Goal: Information Seeking & Learning: Learn about a topic

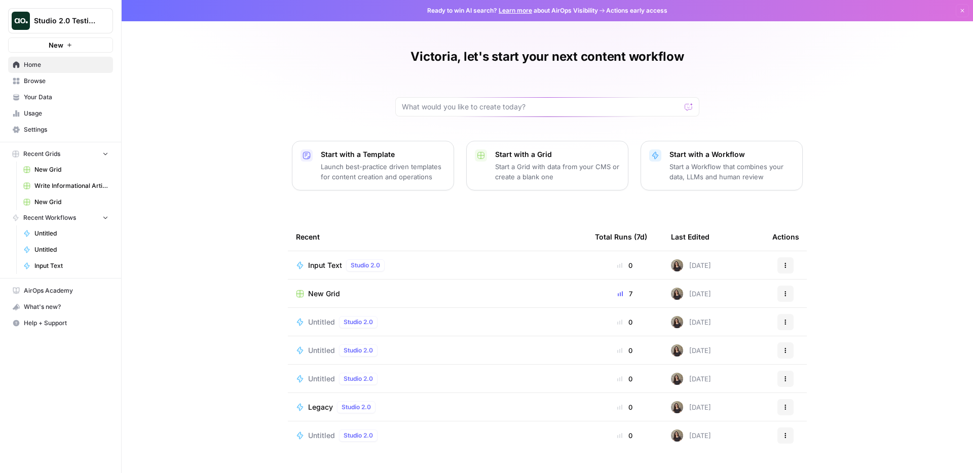
click at [84, 23] on span "Studio 2.0 Testing" at bounding box center [64, 21] width 61 height 10
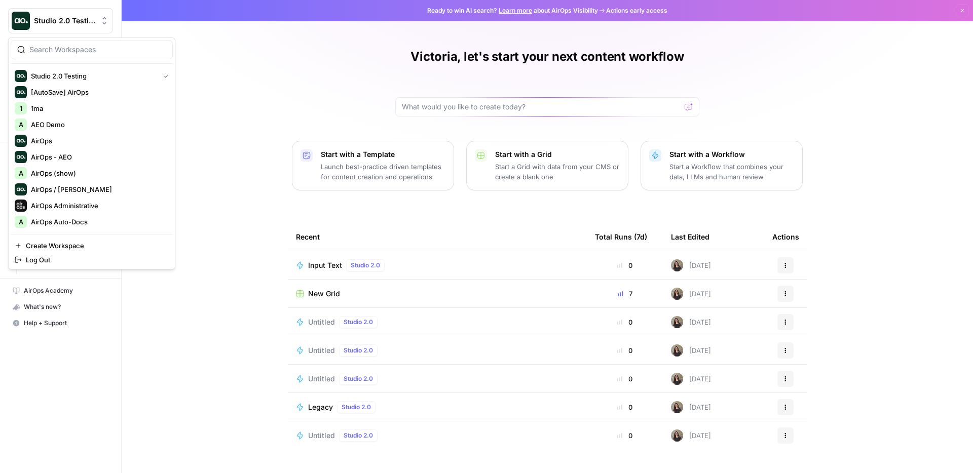
click at [269, 28] on div "Victoria, let's start your next content workflow Start with a Template Launch b…" at bounding box center [548, 236] width 852 height 473
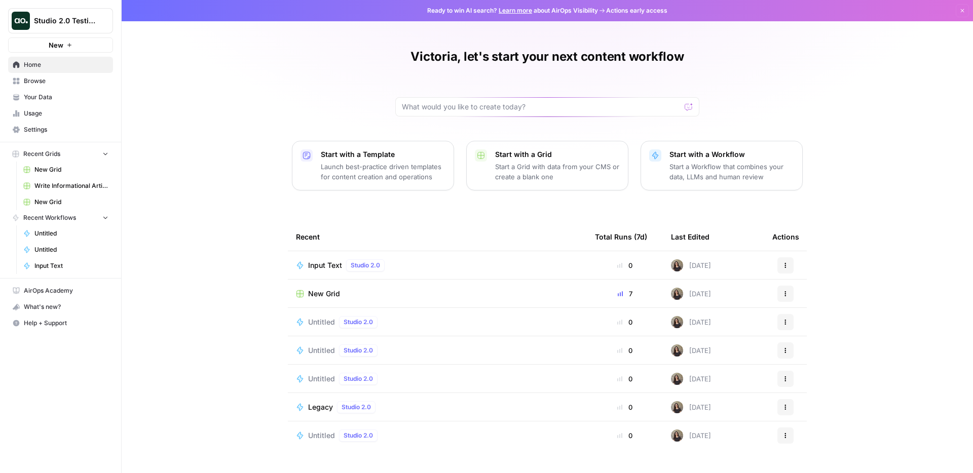
click at [78, 20] on span "Studio 2.0 Testing" at bounding box center [64, 21] width 61 height 10
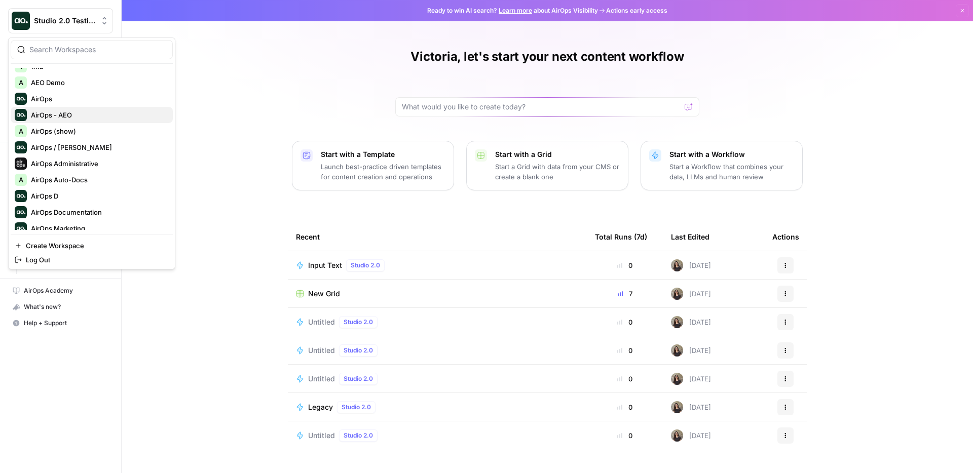
scroll to position [20, 0]
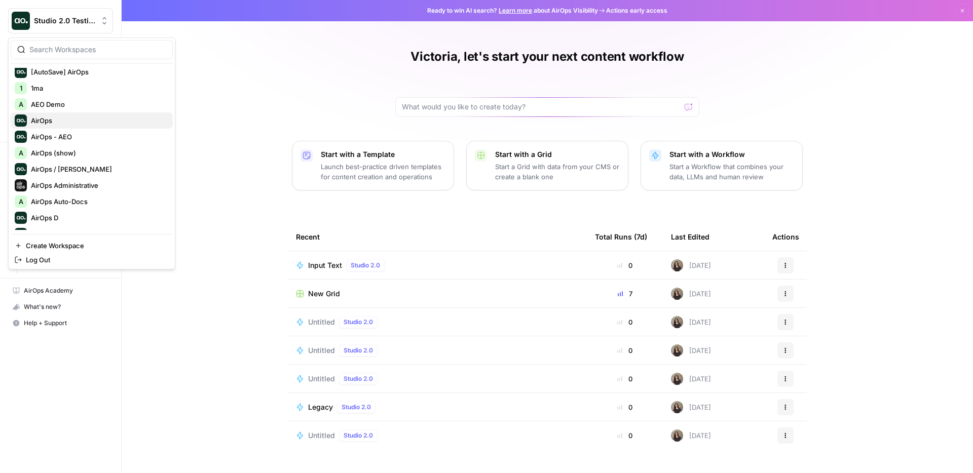
click at [49, 119] on span "AirOps" at bounding box center [98, 121] width 134 height 10
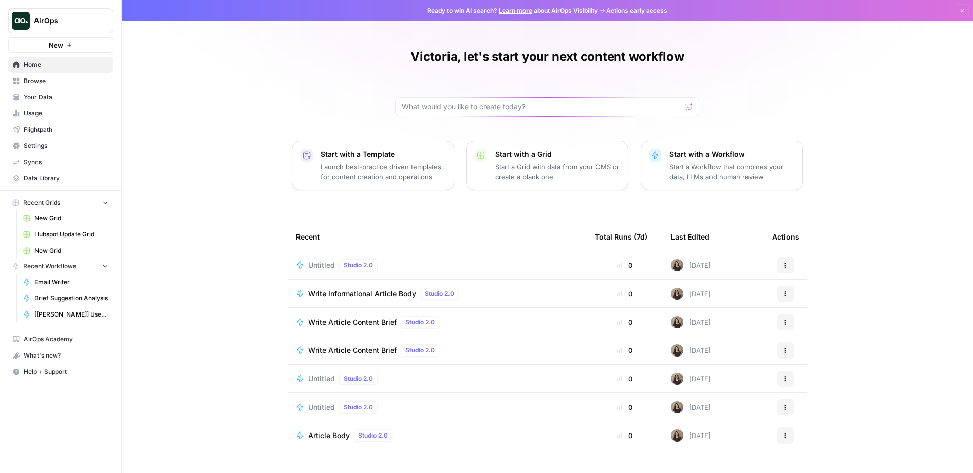
click at [41, 145] on span "Settings" at bounding box center [66, 145] width 85 height 9
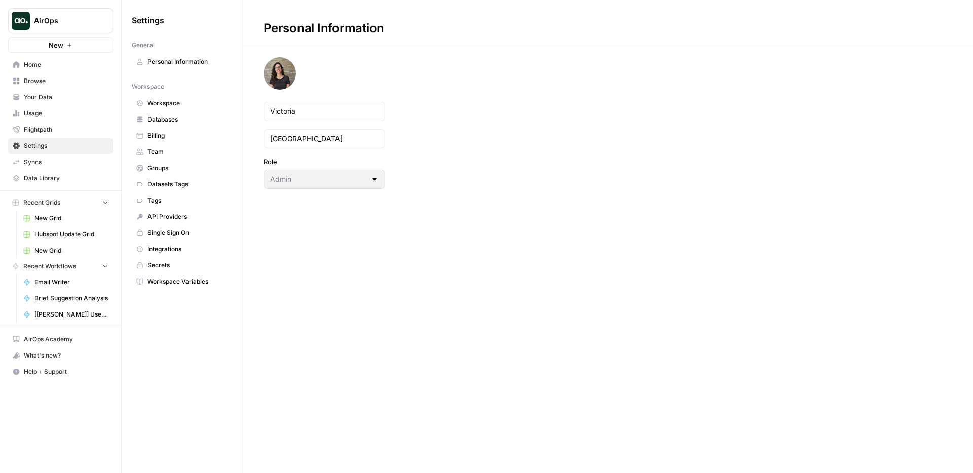
click at [170, 148] on span "Team" at bounding box center [188, 152] width 81 height 9
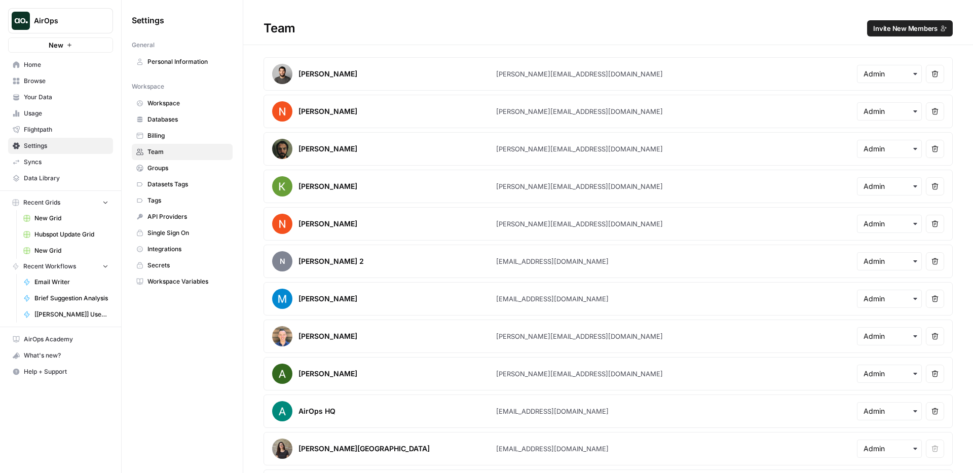
click at [174, 249] on span "Integrations" at bounding box center [188, 249] width 81 height 9
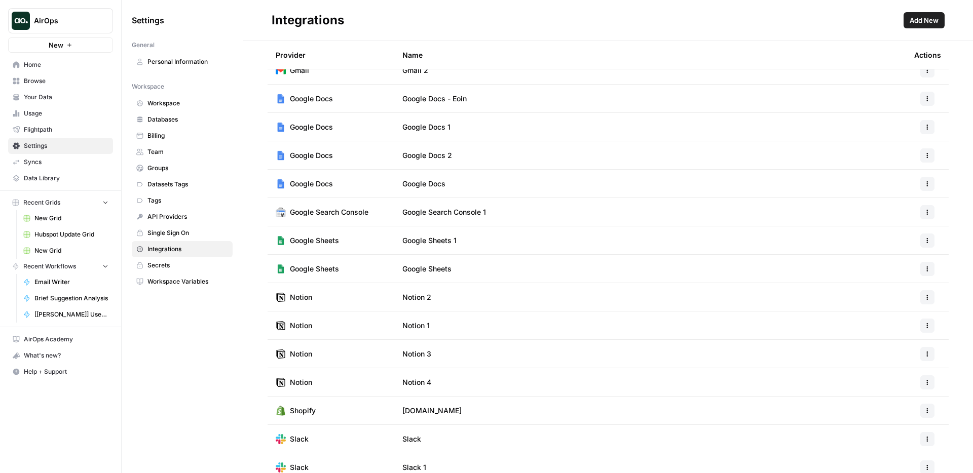
scroll to position [43, 0]
click at [927, 209] on icon "button" at bounding box center [928, 211] width 6 height 6
click at [760, 204] on td "Google Search Console 1" at bounding box center [650, 211] width 512 height 28
click at [46, 99] on span "Your Data" at bounding box center [66, 97] width 85 height 9
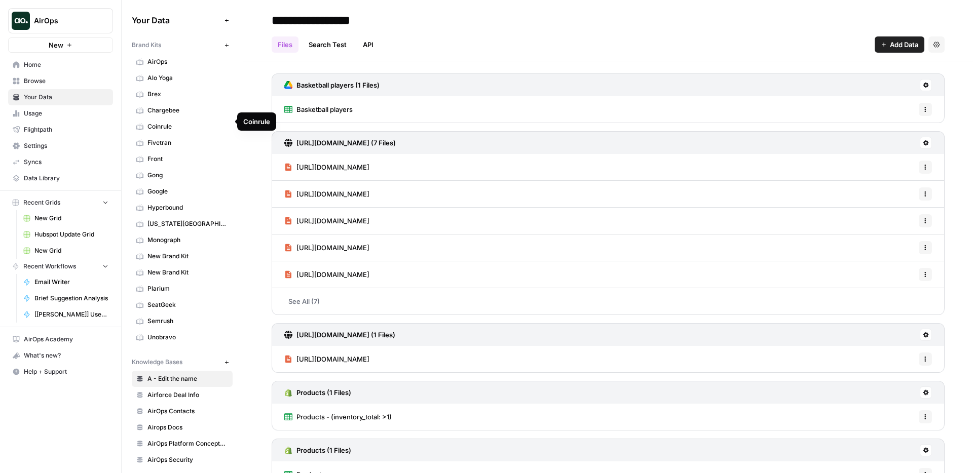
scroll to position [5, 0]
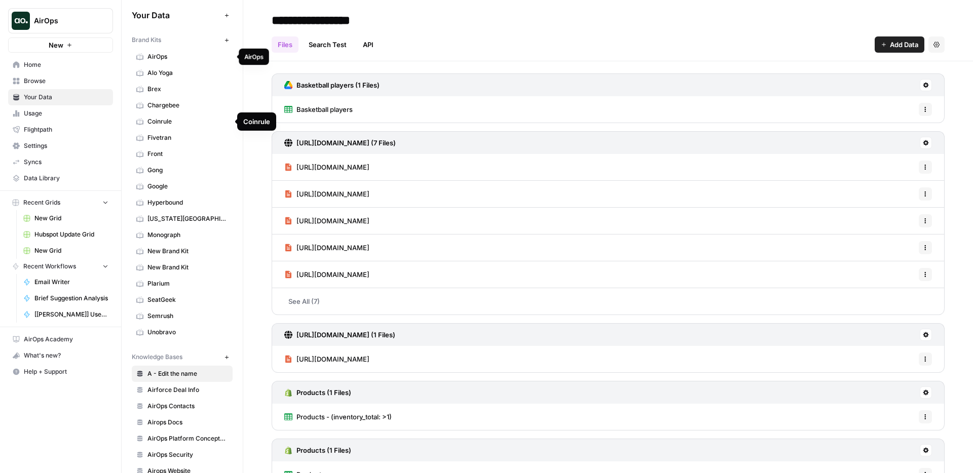
click at [177, 51] on link "AirOps" at bounding box center [182, 57] width 101 height 16
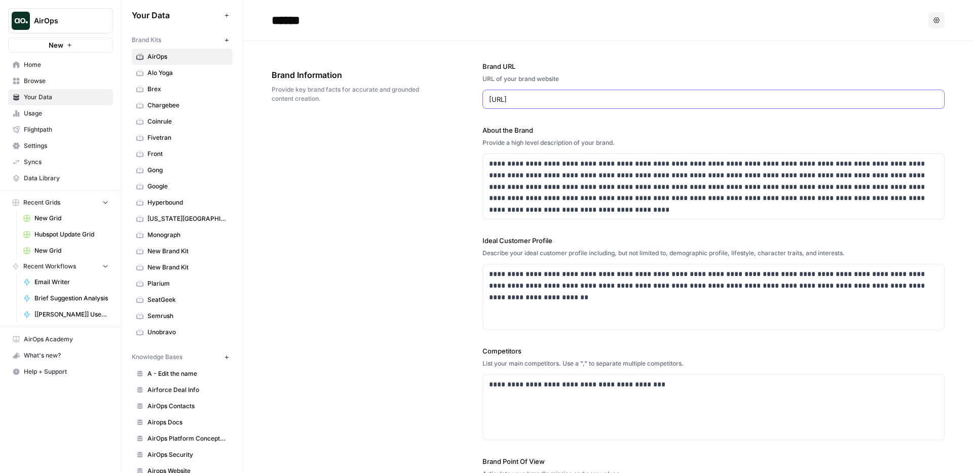
click at [608, 97] on input "https://www.airops.coma" at bounding box center [713, 99] width 449 height 10
type input "https://www.airops.com"
click at [329, 204] on div "**********" at bounding box center [608, 306] width 673 height 531
click at [40, 144] on span "Settings" at bounding box center [66, 145] width 85 height 9
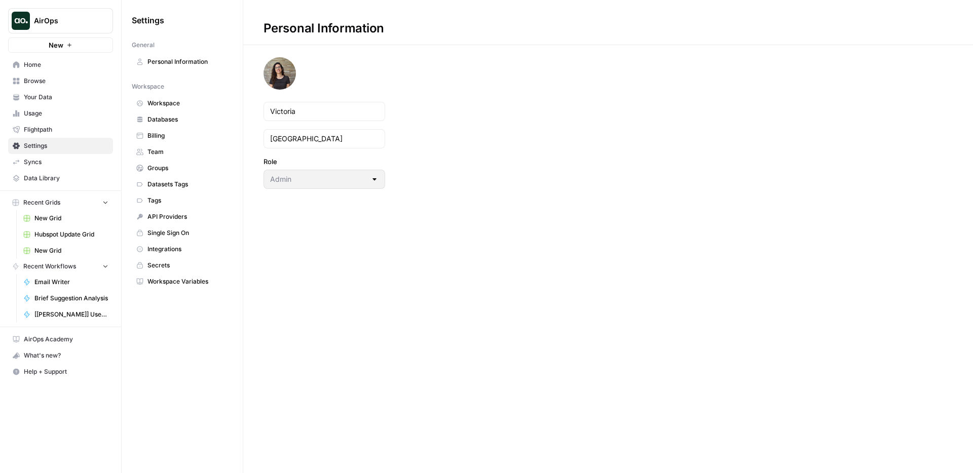
click at [171, 150] on span "Team" at bounding box center [188, 152] width 81 height 9
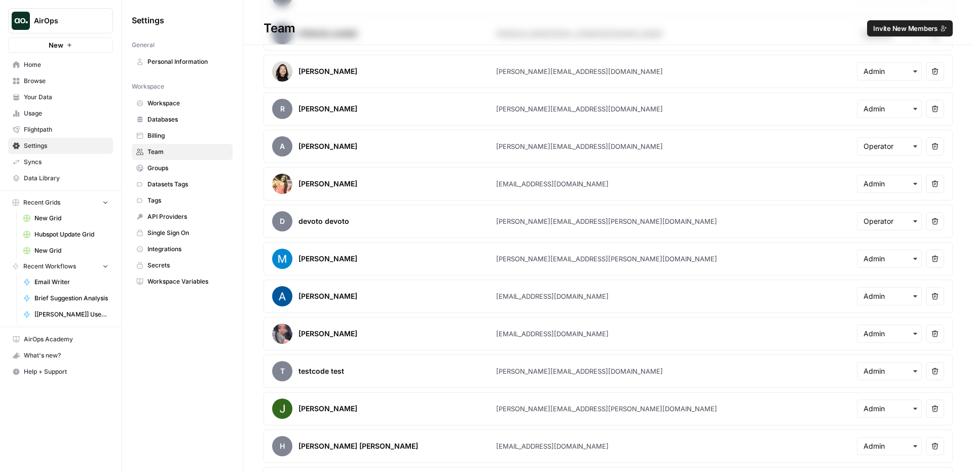
scroll to position [641, 0]
click at [316, 183] on div "Sapana Meena" at bounding box center [328, 183] width 59 height 10
click at [335, 190] on div "Sapana Meena" at bounding box center [384, 183] width 224 height 20
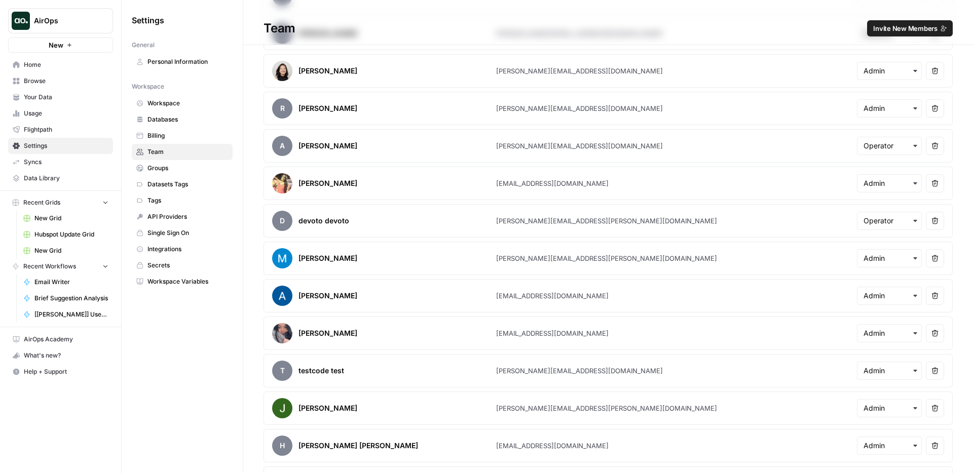
click at [335, 190] on div "Sapana Meena" at bounding box center [384, 183] width 224 height 20
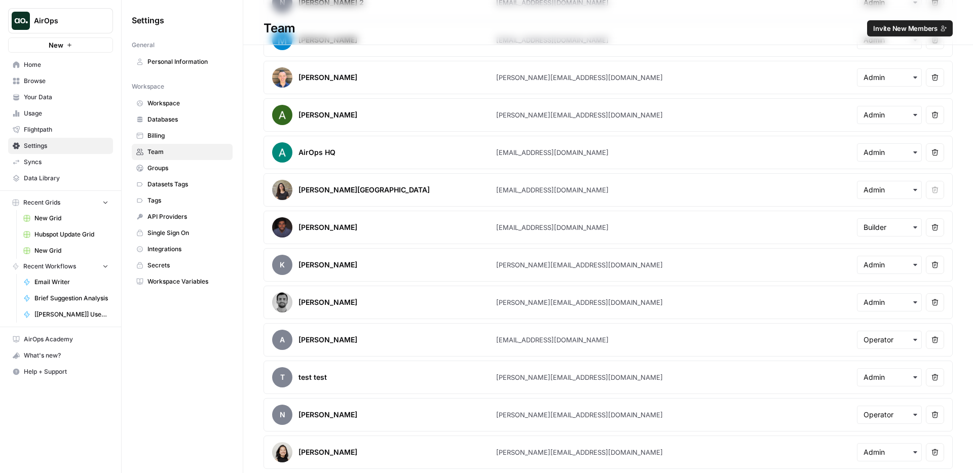
scroll to position [0, 0]
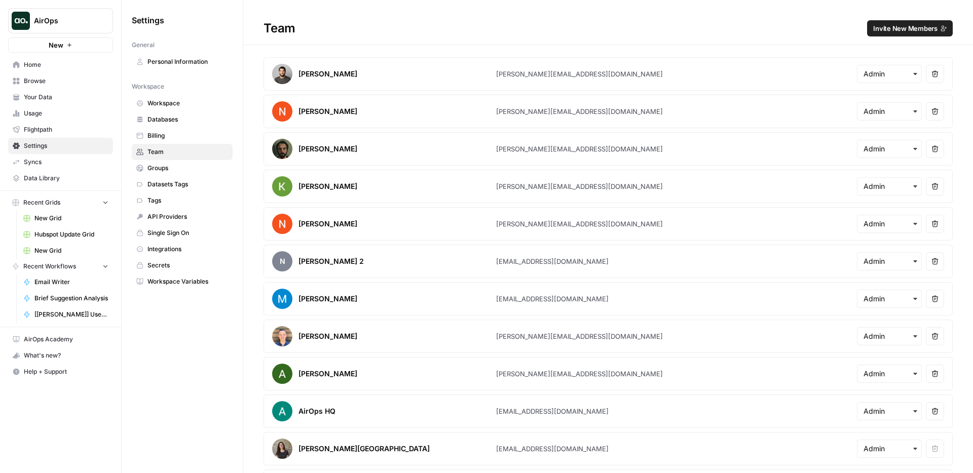
click at [897, 21] on button "Invite New Members" at bounding box center [910, 28] width 86 height 16
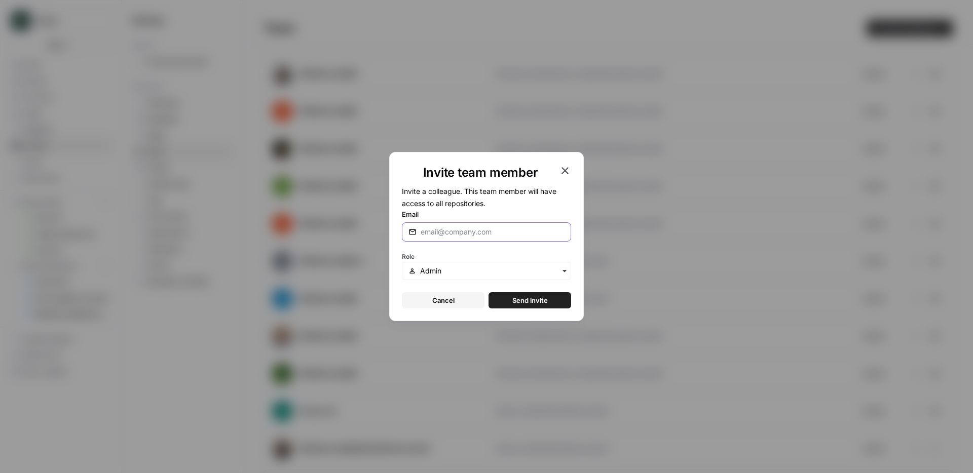
click at [434, 229] on input "Email" at bounding box center [493, 232] width 144 height 10
type input "joaquin@airops.com"
click at [505, 303] on button "Send invite" at bounding box center [530, 300] width 83 height 16
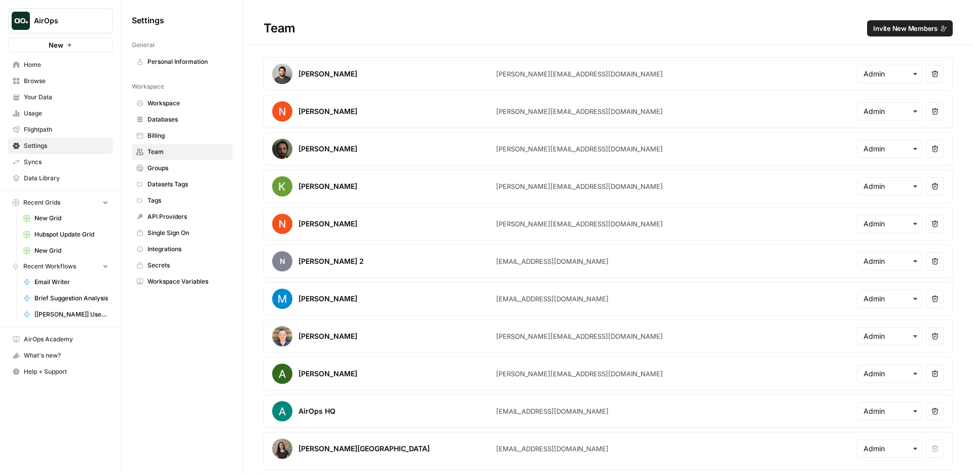
click at [172, 101] on span "Workspace" at bounding box center [188, 103] width 81 height 9
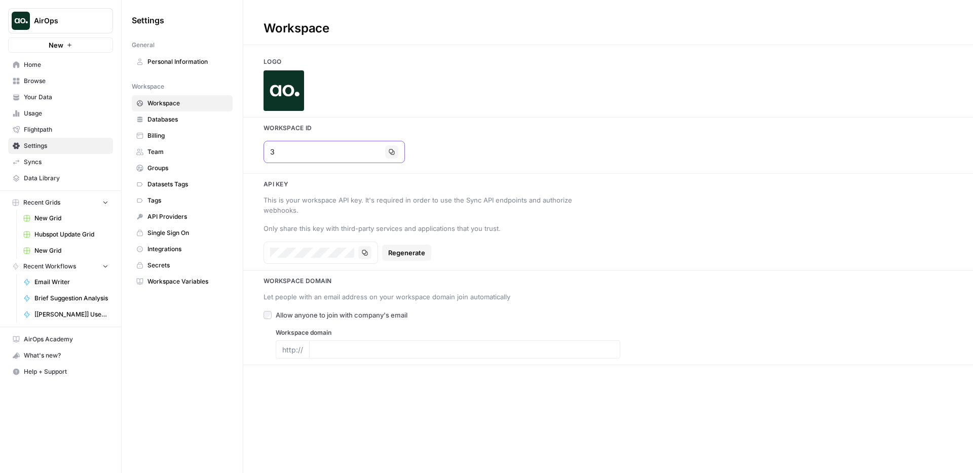
click at [389, 150] on icon "button" at bounding box center [392, 152] width 6 height 6
click at [454, 129] on h3 "Workspace Id" at bounding box center [608, 128] width 730 height 9
click at [65, 100] on span "Your Data" at bounding box center [66, 97] width 85 height 9
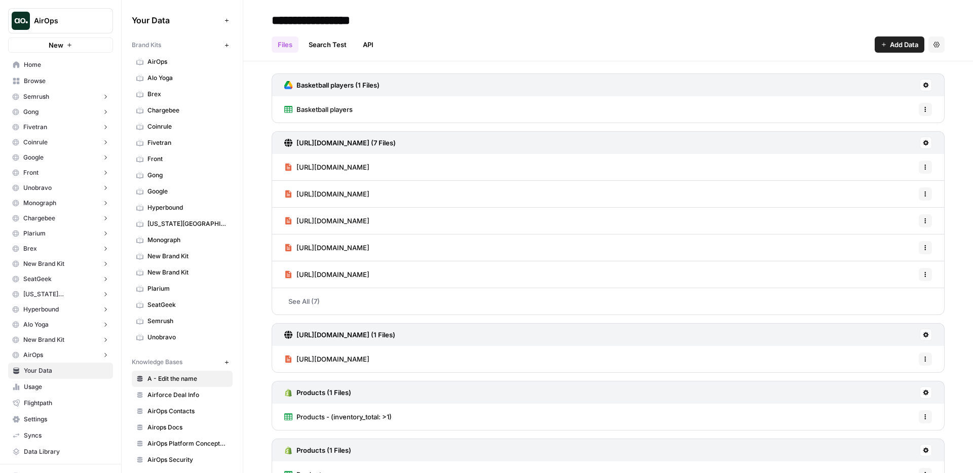
click at [58, 356] on button "AirOps" at bounding box center [60, 355] width 105 height 15
click at [59, 373] on span "Insights" at bounding box center [70, 370] width 75 height 9
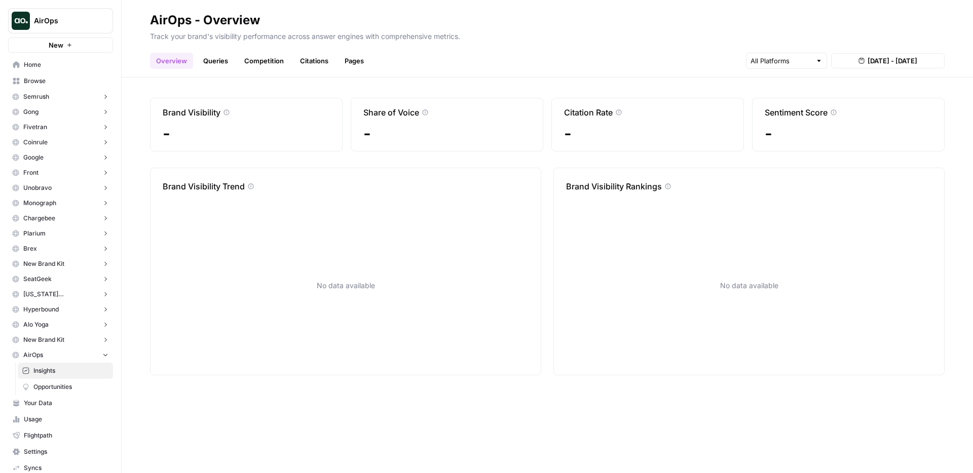
click at [208, 53] on link "Queries" at bounding box center [215, 61] width 37 height 16
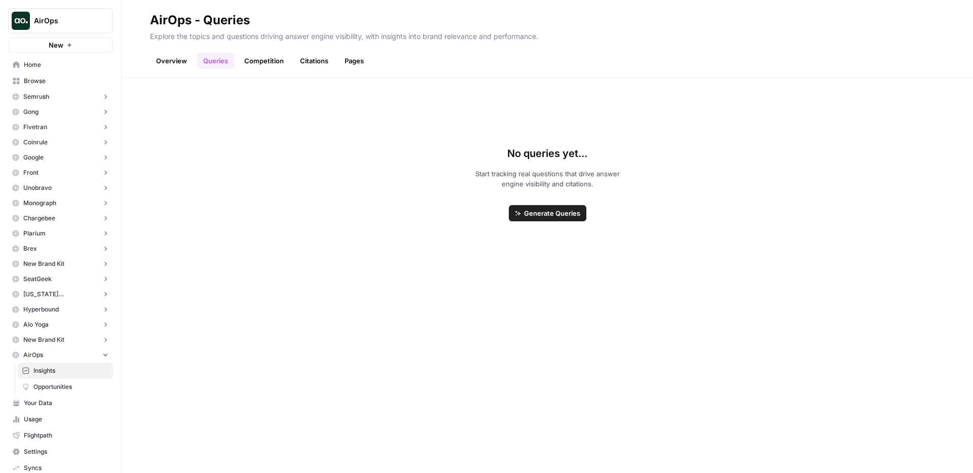
click at [279, 195] on div "No queries yet... Start tracking real questions that drive answer engine visibi…" at bounding box center [547, 184] width 795 height 124
click at [335, 176] on div "No queries yet... Start tracking real questions that drive answer engine visibi…" at bounding box center [547, 184] width 795 height 124
click at [408, 202] on div "No queries yet... Start tracking real questions that drive answer engine visibi…" at bounding box center [547, 184] width 795 height 124
click at [463, 168] on div "No queries yet... Start tracking real questions that drive answer engine visibi…" at bounding box center [547, 184] width 795 height 124
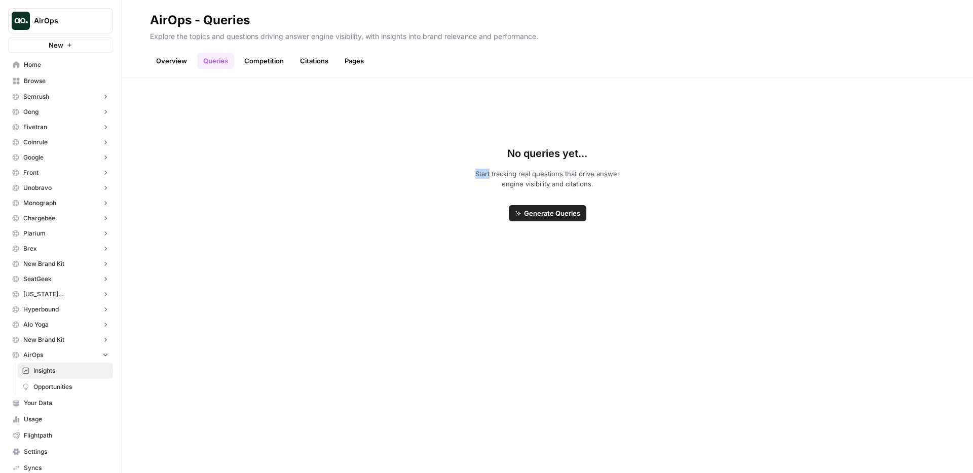
click at [493, 169] on p "Start tracking real questions that drive answer engine visibility and citations." at bounding box center [547, 179] width 146 height 20
click at [479, 171] on p "Start tracking real questions that drive answer engine visibility and citations." at bounding box center [547, 179] width 146 height 20
click at [378, 243] on div "No queries yet... Start tracking real questions that drive answer engine visibi…" at bounding box center [547, 184] width 795 height 124
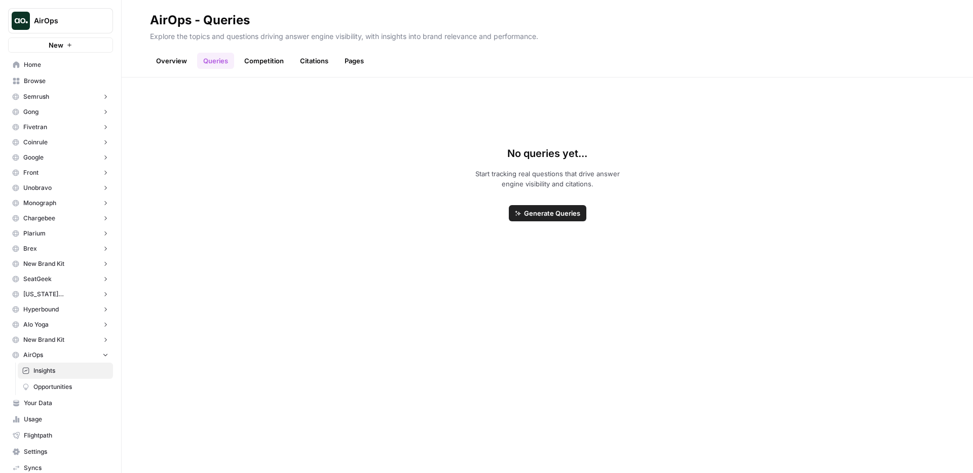
click at [167, 55] on link "Overview" at bounding box center [171, 61] width 43 height 16
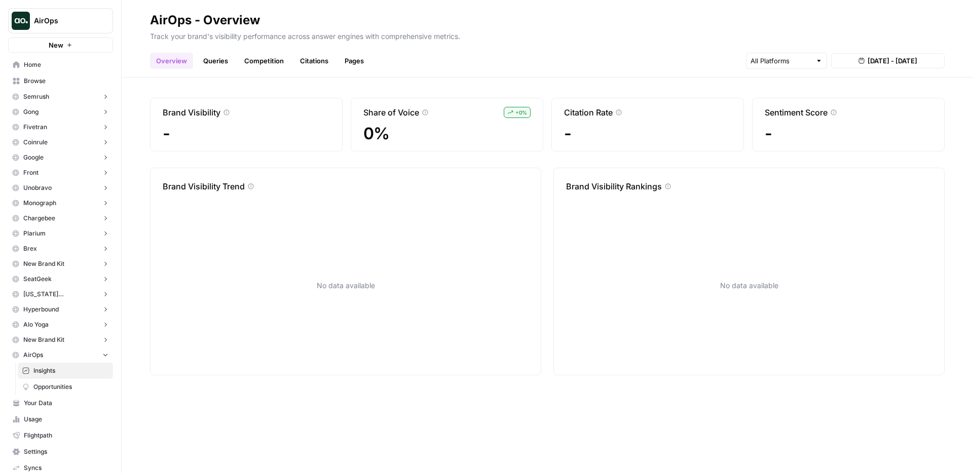
click at [220, 58] on link "Queries" at bounding box center [215, 61] width 37 height 16
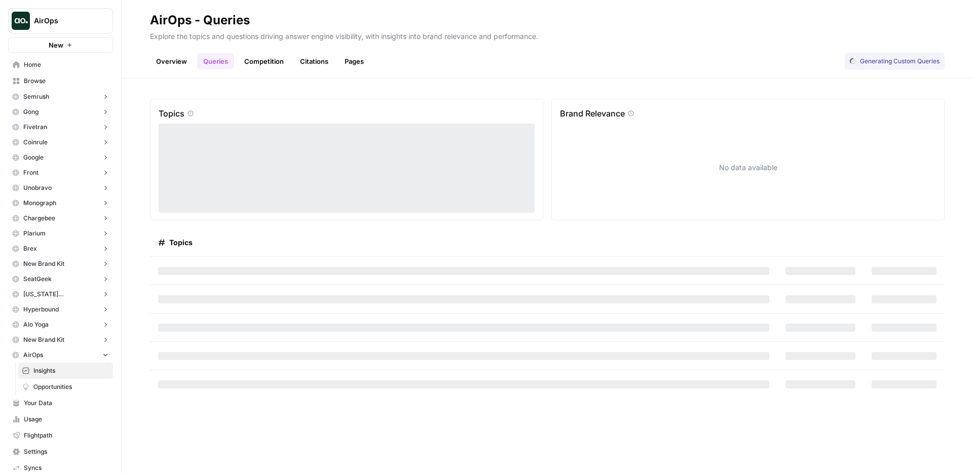
click at [273, 60] on link "Competition" at bounding box center [264, 61] width 52 height 16
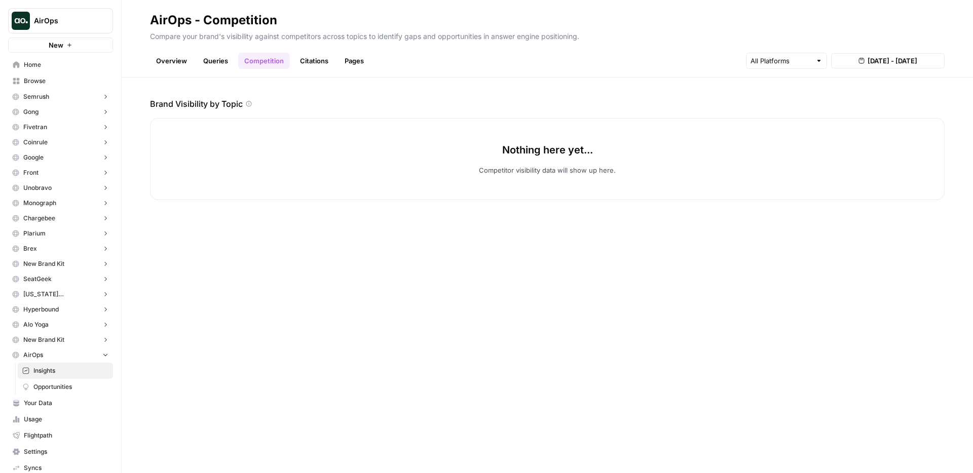
click at [219, 65] on link "Queries" at bounding box center [215, 61] width 37 height 16
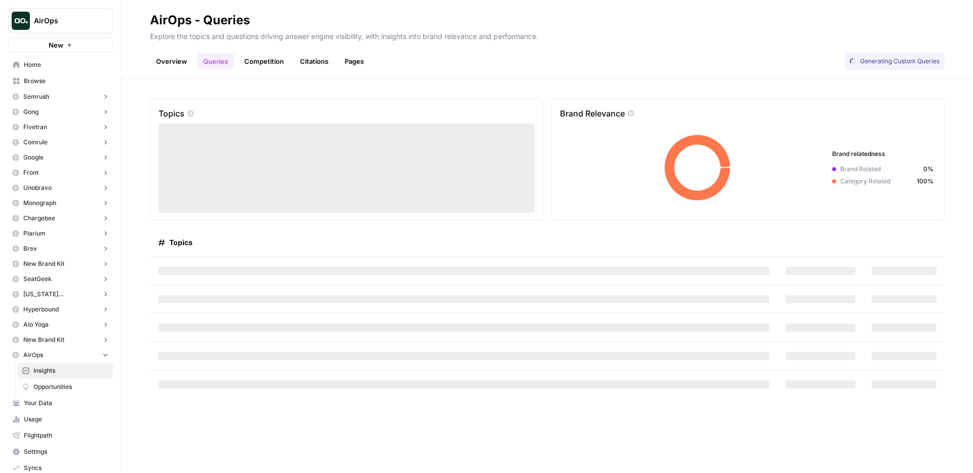
click at [381, 91] on div "Topics Brand Relevance Brand relatedness Brand Related 0% Category Related 100%…" at bounding box center [548, 276] width 852 height 395
click at [266, 60] on link "Competition" at bounding box center [264, 61] width 52 height 16
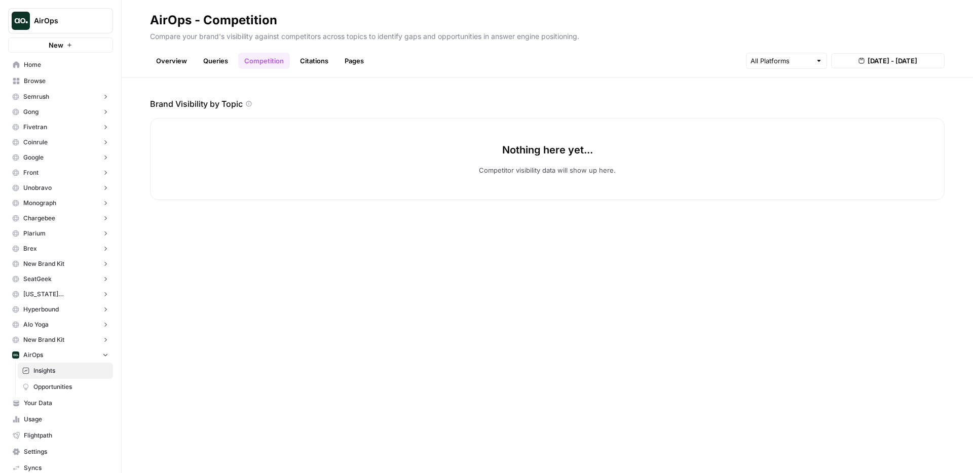
click at [214, 62] on link "Queries" at bounding box center [215, 61] width 37 height 16
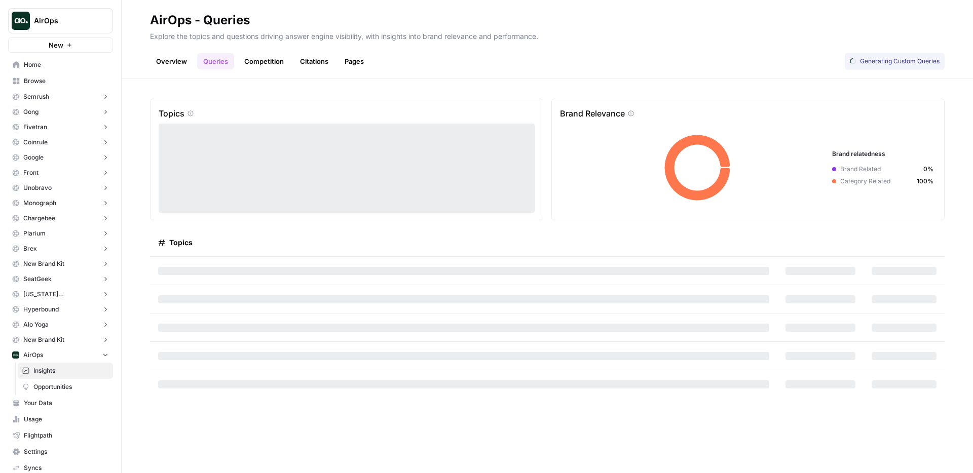
click at [247, 69] on link "Competition" at bounding box center [264, 61] width 52 height 16
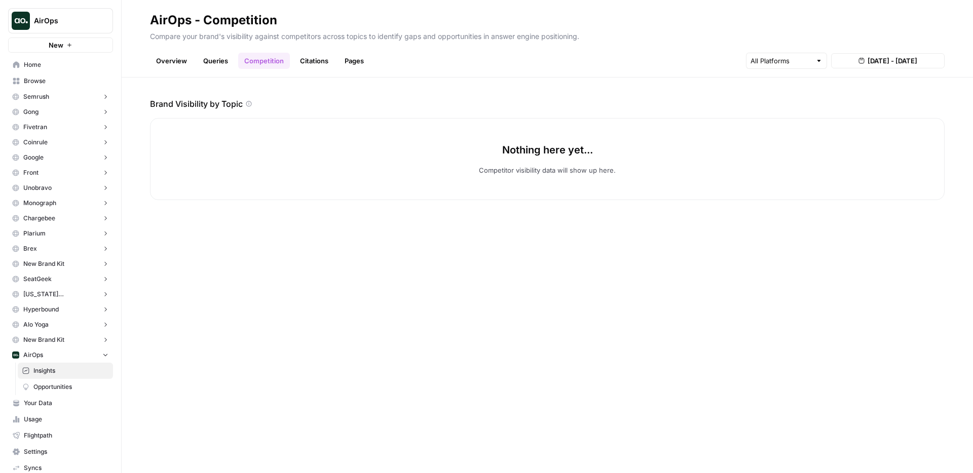
click at [216, 64] on link "Queries" at bounding box center [215, 61] width 37 height 16
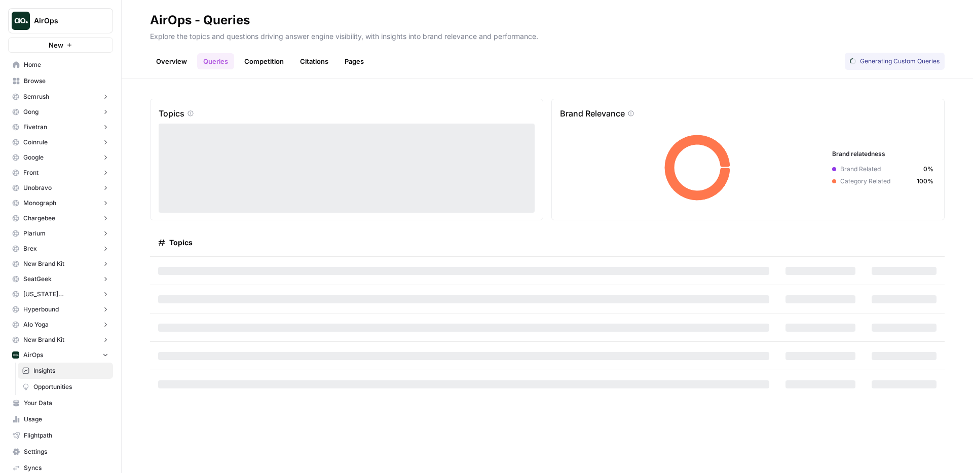
click at [280, 69] on link "Competition" at bounding box center [264, 61] width 52 height 16
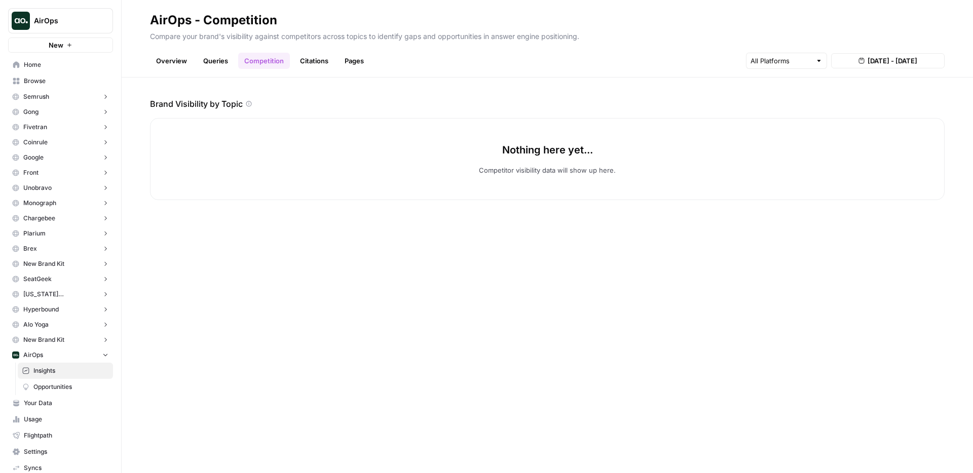
click at [213, 65] on link "Queries" at bounding box center [215, 61] width 37 height 16
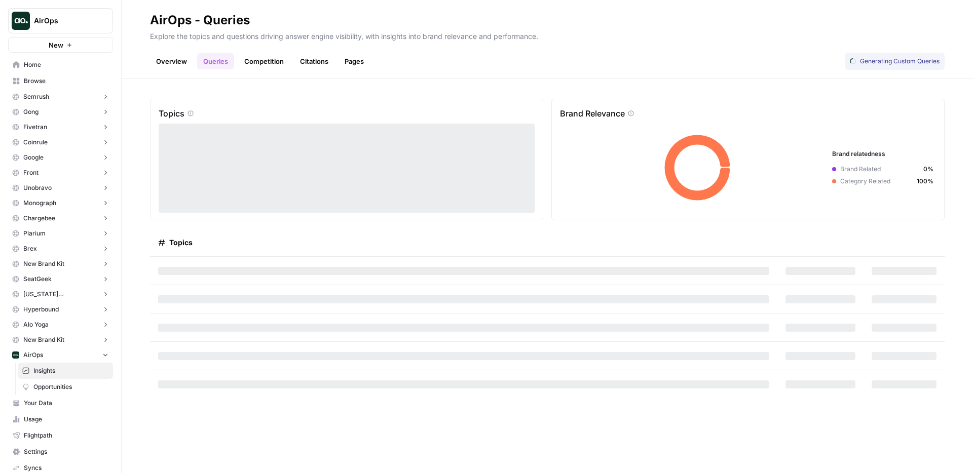
click at [240, 66] on link "Competition" at bounding box center [264, 61] width 52 height 16
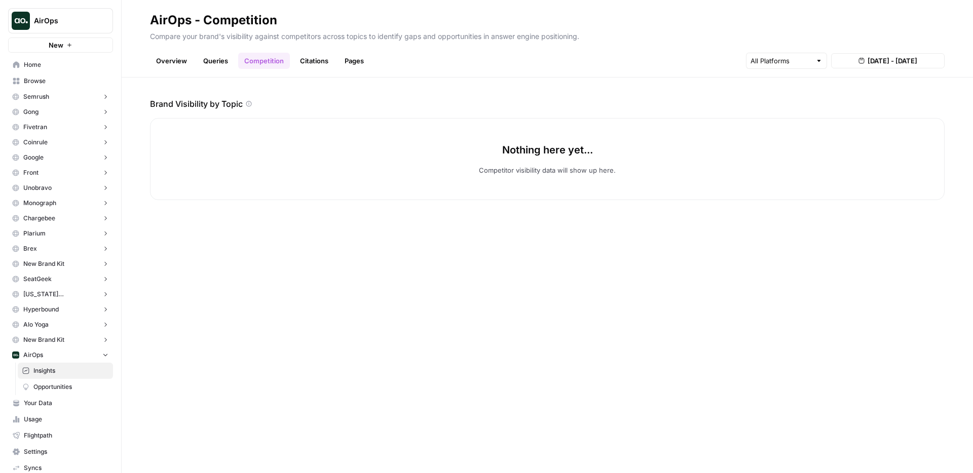
click at [207, 63] on link "Queries" at bounding box center [215, 61] width 37 height 16
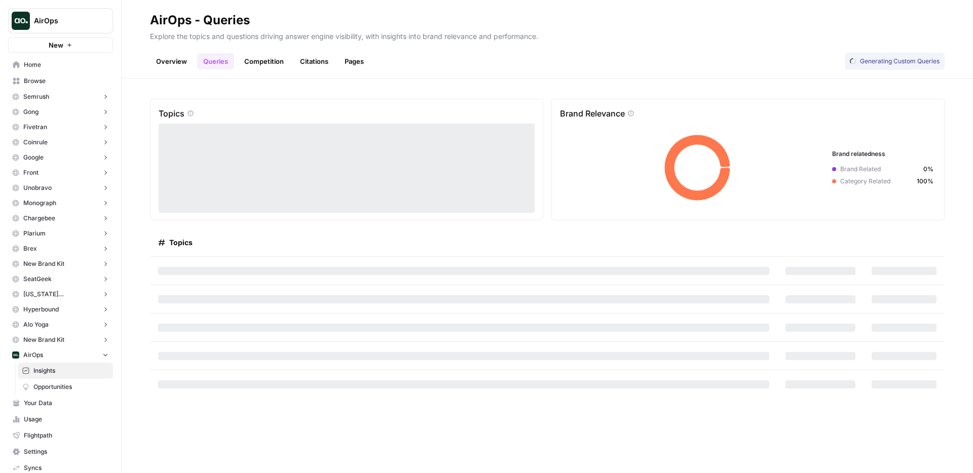
click at [390, 43] on div "Explore the topics and questions driving answer engine visibility, with insight…" at bounding box center [547, 36] width 795 height 16
click at [370, 28] on h2 "AirOps - Queries" at bounding box center [547, 20] width 795 height 16
click at [296, 234] on div "Topics" at bounding box center [463, 243] width 611 height 28
click at [194, 226] on div "Topics Brand Relevance Brand relatedness Brand Related 0% Category Related 100%…" at bounding box center [548, 276] width 852 height 395
click at [176, 53] on link "Overview" at bounding box center [171, 61] width 43 height 16
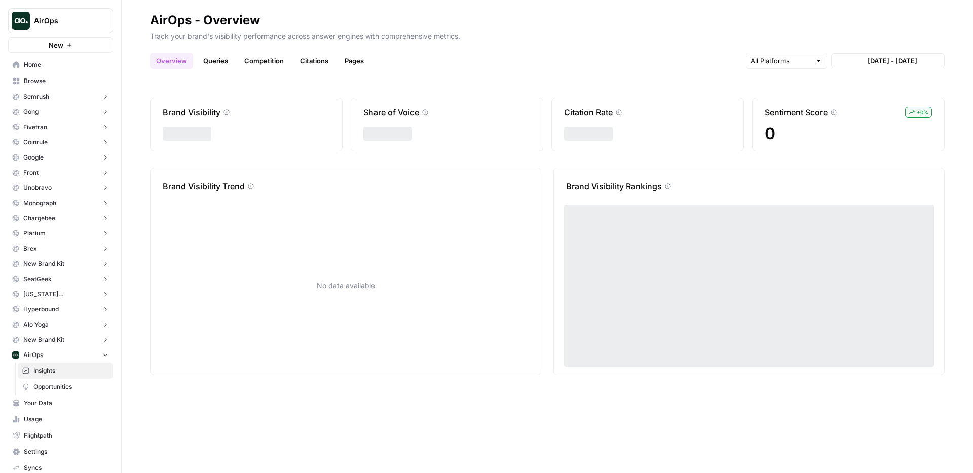
click at [227, 59] on link "Queries" at bounding box center [215, 61] width 37 height 16
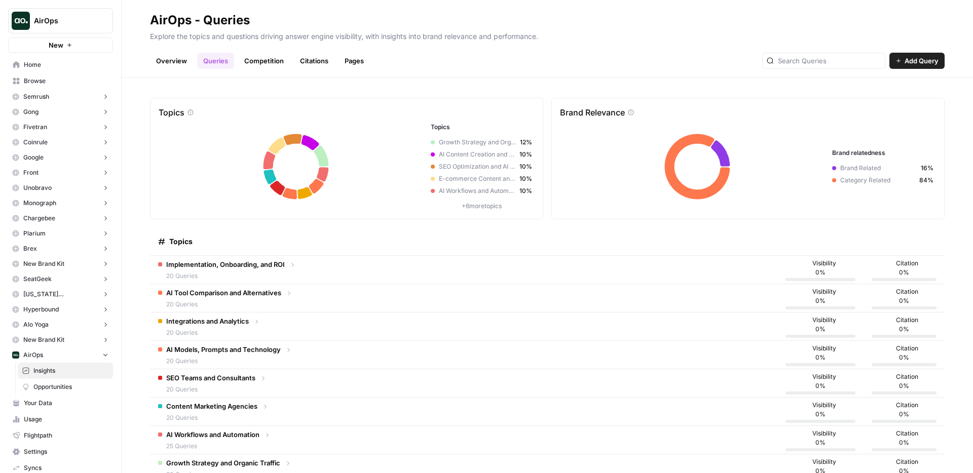
click at [258, 58] on link "Competition" at bounding box center [264, 61] width 52 height 16
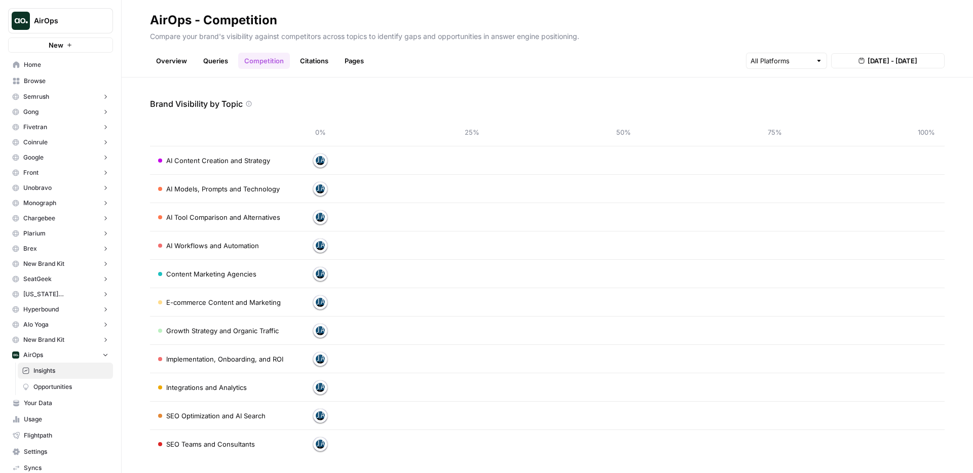
click at [307, 54] on link "Citations" at bounding box center [314, 61] width 41 height 16
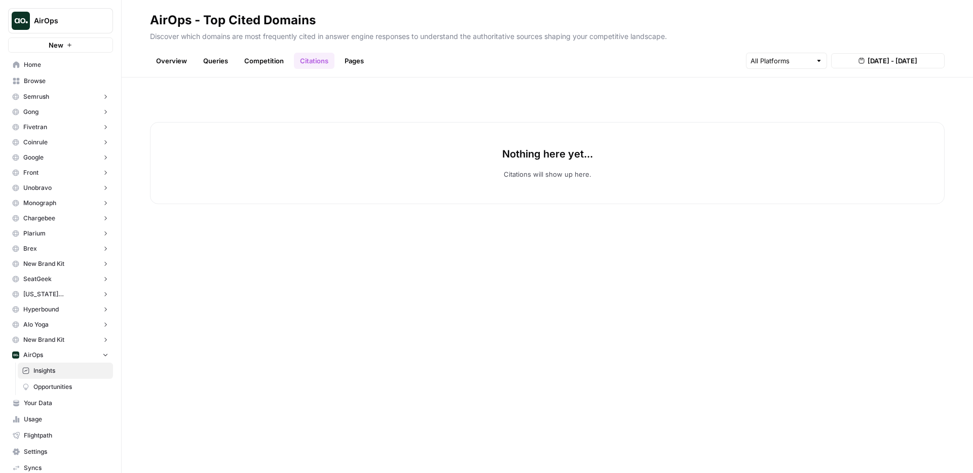
click at [356, 59] on link "Pages" at bounding box center [354, 61] width 31 height 16
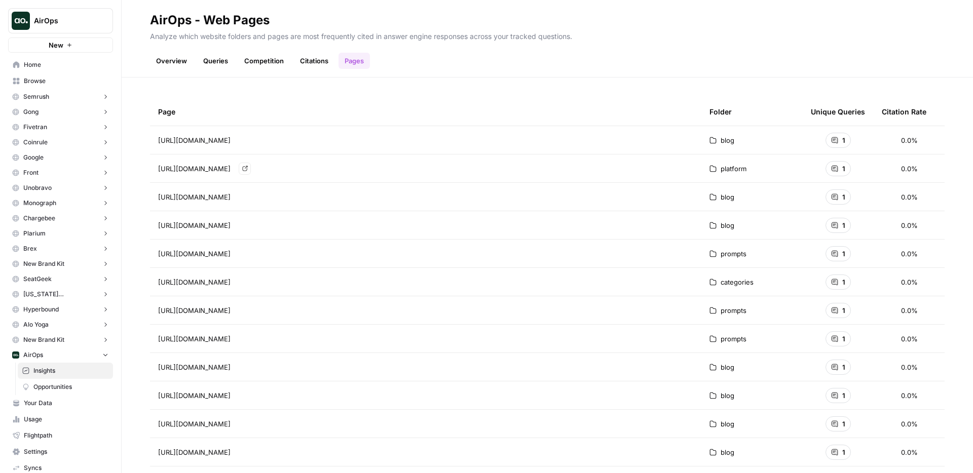
click at [231, 169] on span "[URL][DOMAIN_NAME]" at bounding box center [194, 169] width 72 height 10
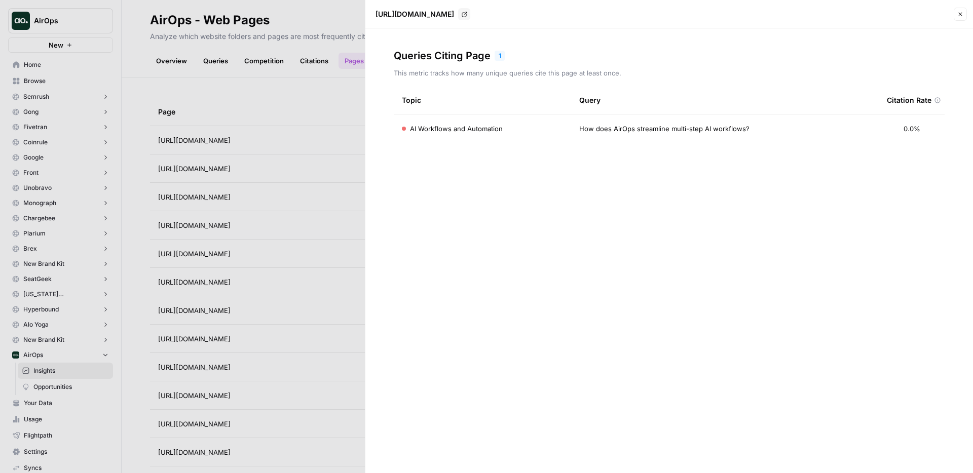
click at [262, 135] on div at bounding box center [486, 236] width 973 height 473
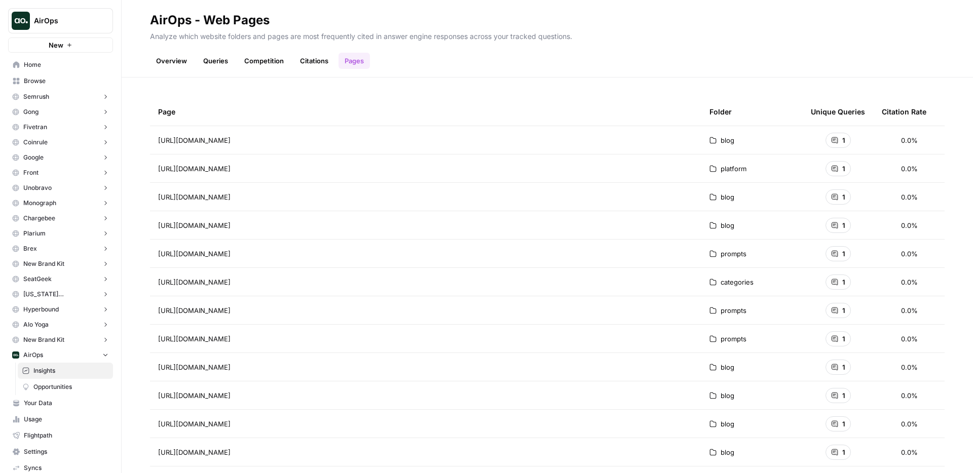
click at [730, 141] on span "blog" at bounding box center [728, 140] width 14 height 10
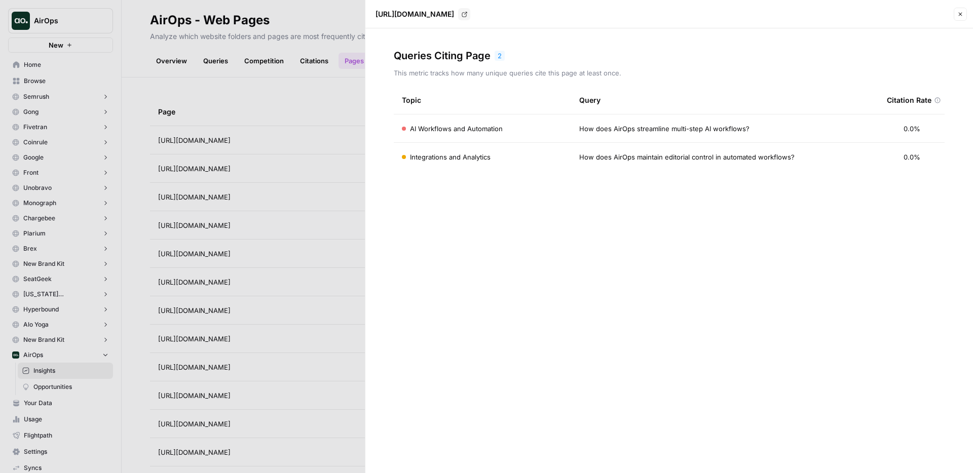
click at [271, 95] on div at bounding box center [486, 236] width 973 height 473
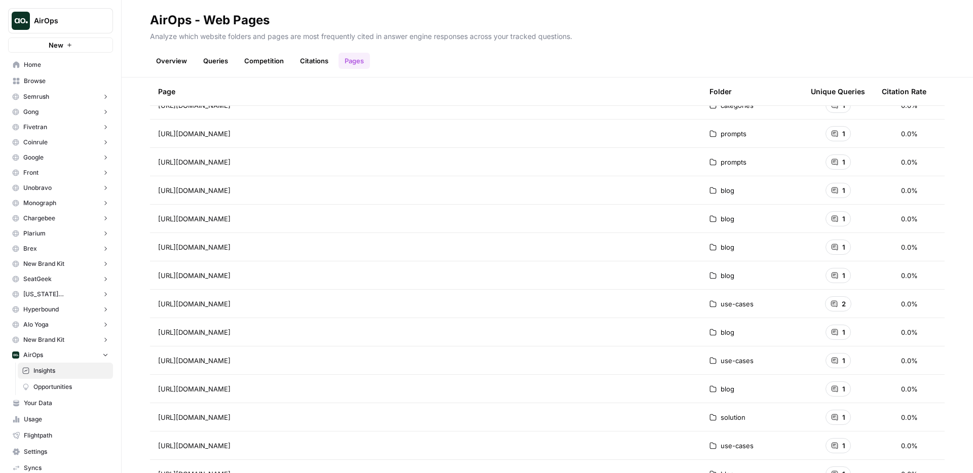
scroll to position [298, 0]
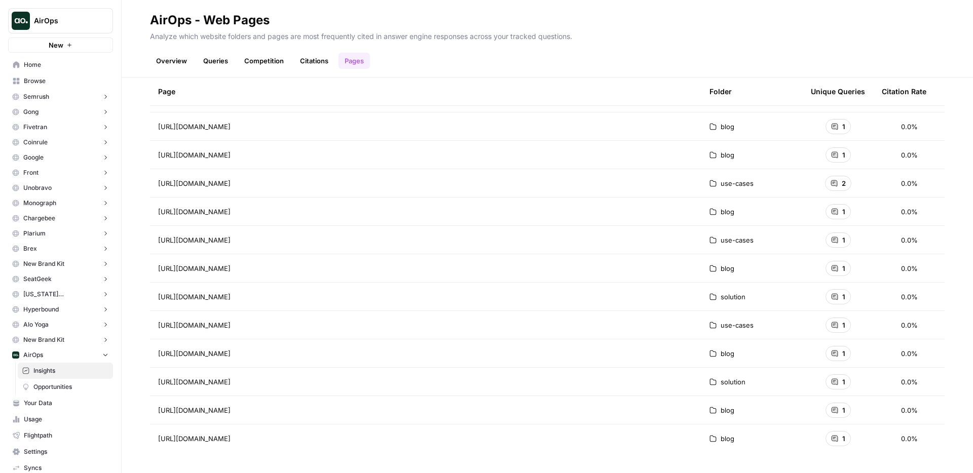
click at [719, 266] on div "blog" at bounding box center [752, 269] width 85 height 10
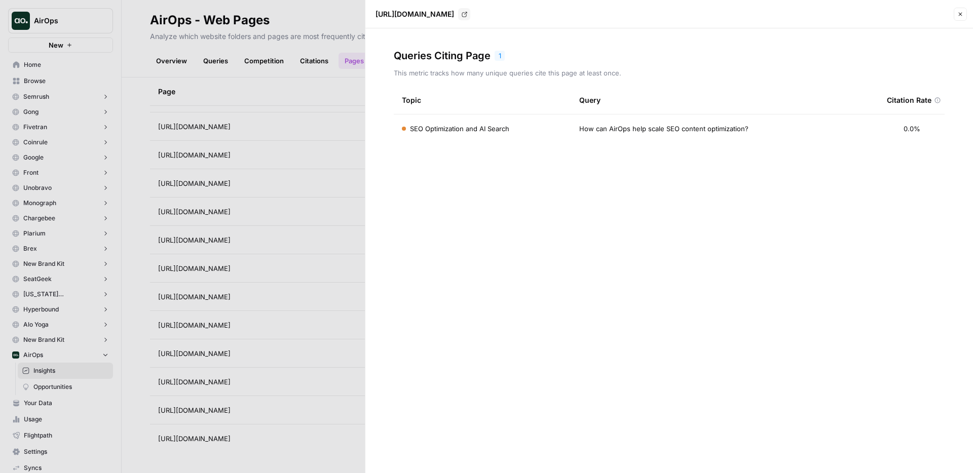
click at [287, 82] on div at bounding box center [486, 236] width 973 height 473
